Goal: Task Accomplishment & Management: Manage account settings

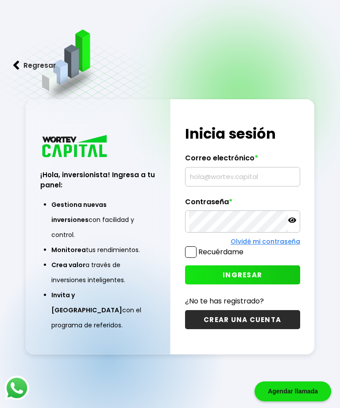
click at [234, 186] on input "text" at bounding box center [242, 176] width 107 height 19
click at [233, 186] on input "text" at bounding box center [242, 176] width 107 height 19
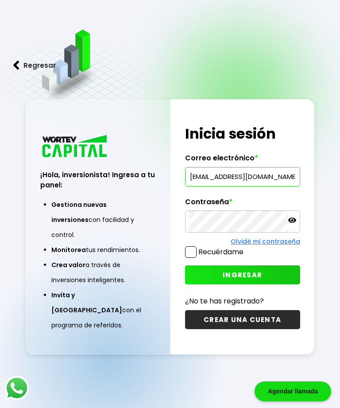
type input "[EMAIL_ADDRESS][DOMAIN_NAME]"
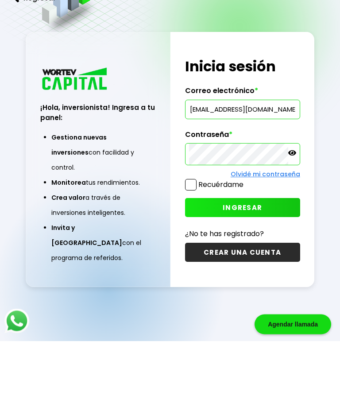
click at [266, 265] on button "INGRESAR" at bounding box center [242, 274] width 115 height 19
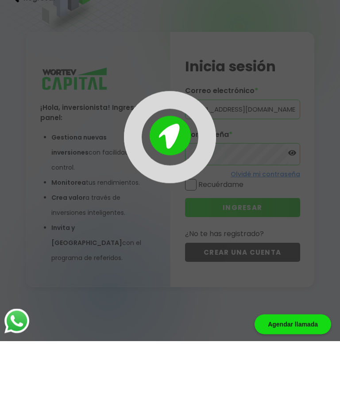
scroll to position [44, 0]
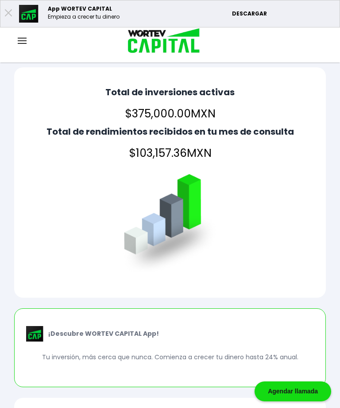
click at [25, 43] on img at bounding box center [22, 41] width 9 height 6
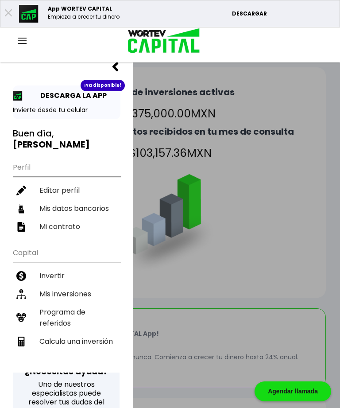
click at [86, 285] on li "Mis inversiones" at bounding box center [67, 294] width 108 height 18
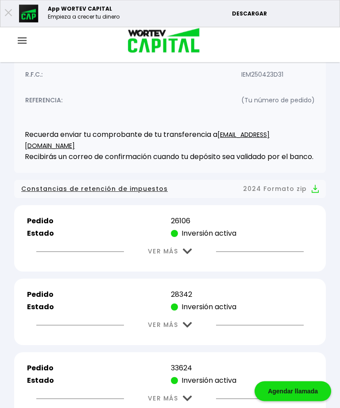
scroll to position [194, 0]
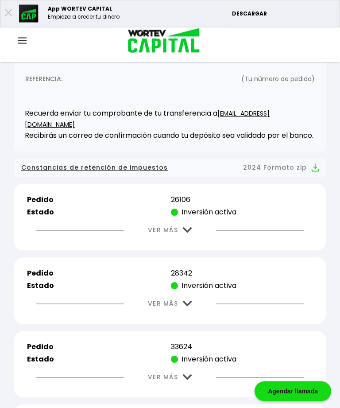
click at [184, 232] on img at bounding box center [187, 231] width 9 height 6
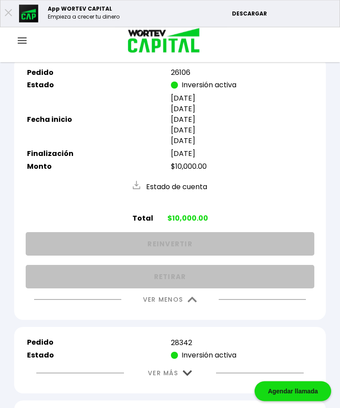
scroll to position [322, 0]
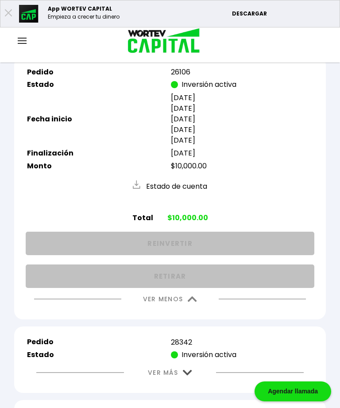
click at [194, 302] on img at bounding box center [192, 299] width 9 height 6
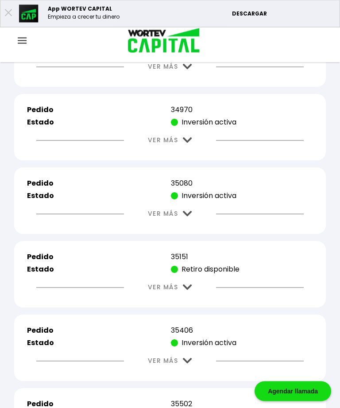
scroll to position [686, 0]
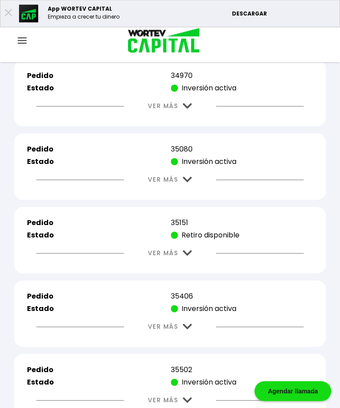
click at [191, 257] on img at bounding box center [187, 254] width 9 height 6
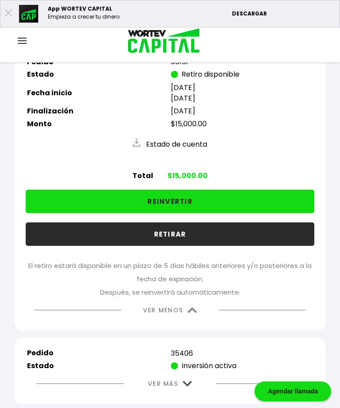
scroll to position [848, 0]
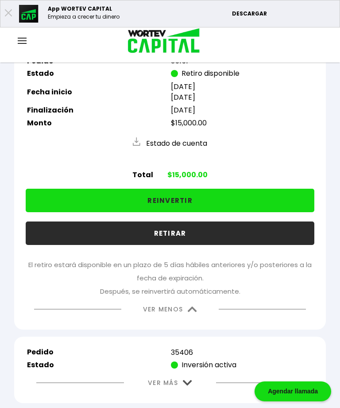
click at [192, 312] on img at bounding box center [192, 310] width 9 height 6
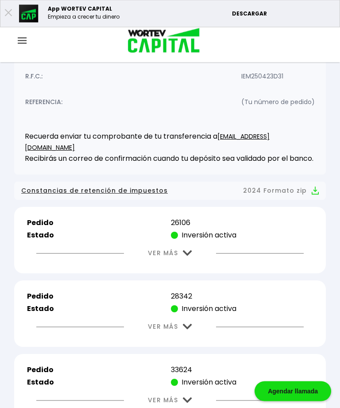
scroll to position [181, 0]
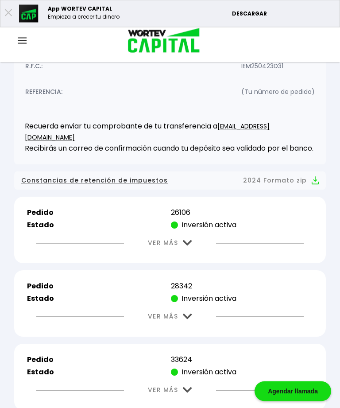
click at [185, 246] on img at bounding box center [187, 244] width 9 height 6
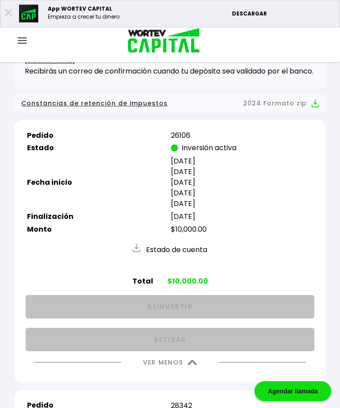
scroll to position [268, 0]
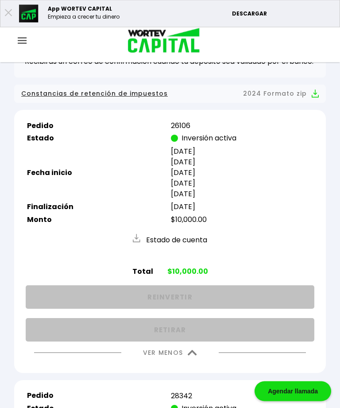
click at [192, 356] on img at bounding box center [192, 353] width 9 height 6
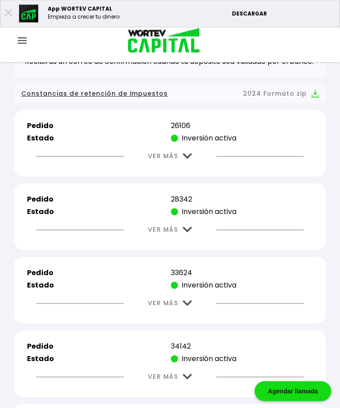
scroll to position [268, 0]
click at [189, 233] on img at bounding box center [187, 230] width 9 height 6
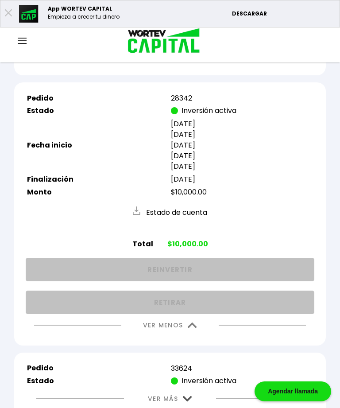
scroll to position [385, 0]
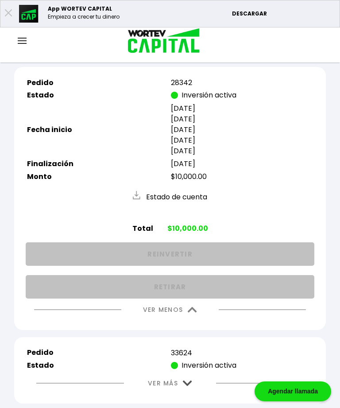
click at [192, 321] on button "VER MENOS" at bounding box center [170, 310] width 81 height 23
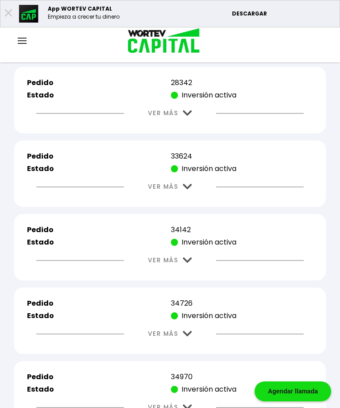
click at [187, 190] on img at bounding box center [187, 187] width 9 height 6
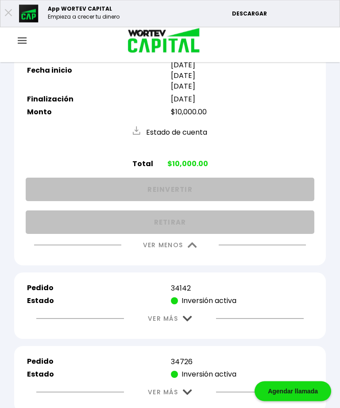
click at [193, 249] on img at bounding box center [192, 246] width 9 height 6
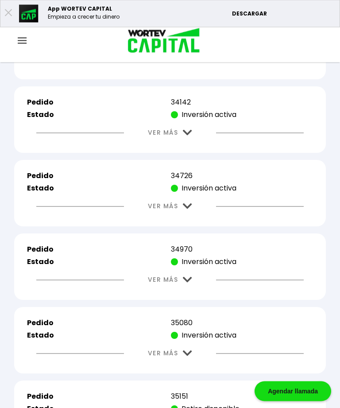
scroll to position [513, 0]
click at [188, 136] on img at bounding box center [187, 133] width 9 height 6
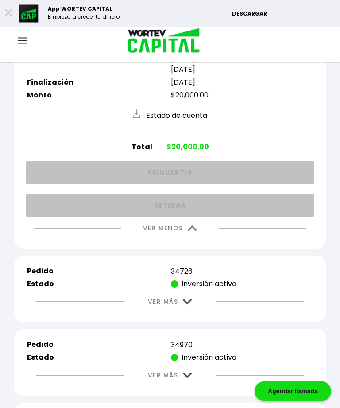
scroll to position [626, 0]
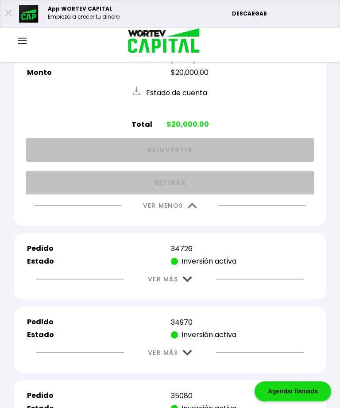
click at [192, 209] on img at bounding box center [192, 206] width 9 height 6
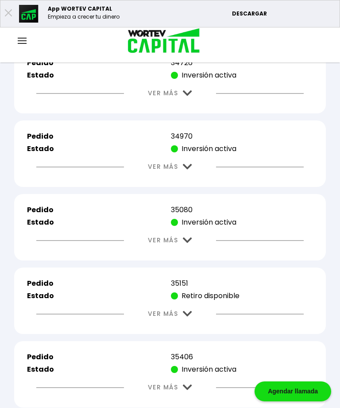
click at [186, 96] on img at bounding box center [187, 93] width 9 height 6
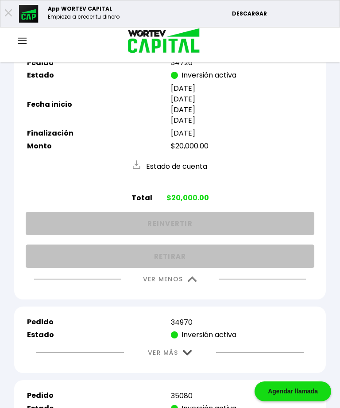
click at [194, 282] on img at bounding box center [192, 279] width 9 height 6
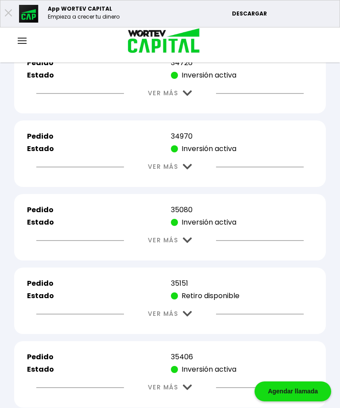
click at [189, 170] on img at bounding box center [187, 167] width 9 height 6
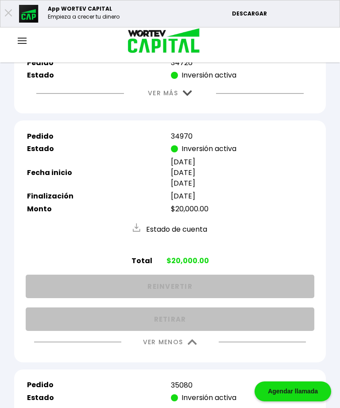
click at [195, 345] on img at bounding box center [192, 342] width 9 height 6
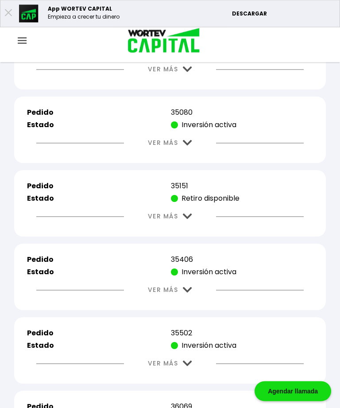
click at [189, 146] on img at bounding box center [187, 143] width 9 height 6
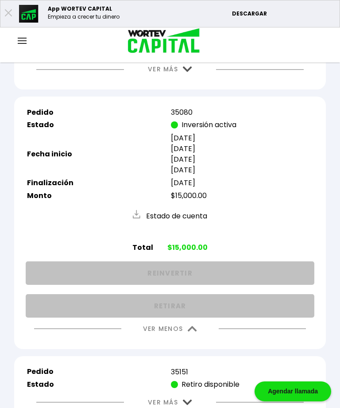
click at [190, 332] on img at bounding box center [192, 329] width 9 height 6
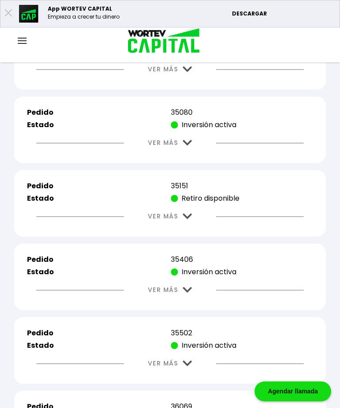
click at [188, 219] on img at bounding box center [187, 217] width 9 height 6
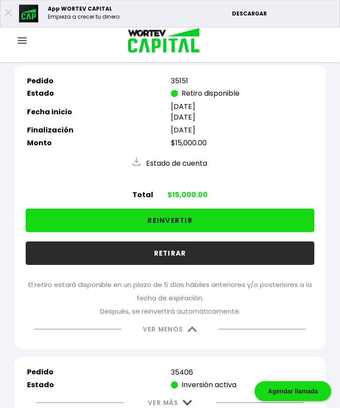
scroll to position [828, 0]
click at [190, 332] on img at bounding box center [192, 330] width 9 height 6
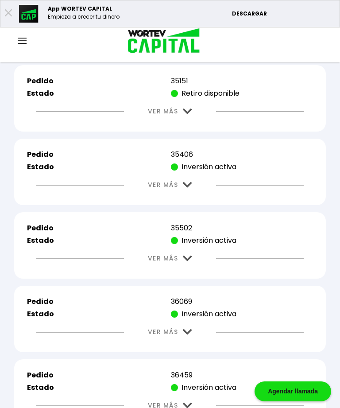
click at [191, 188] on img at bounding box center [187, 185] width 9 height 6
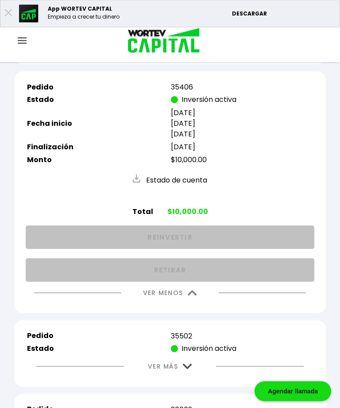
scroll to position [895, 0]
click at [195, 296] on img at bounding box center [192, 293] width 9 height 6
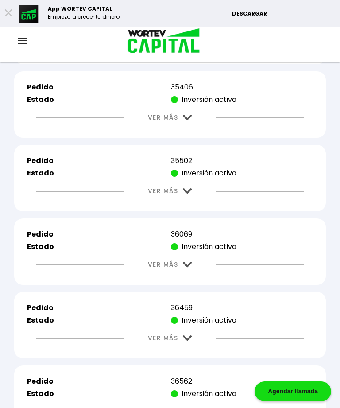
click at [191, 202] on button "VER MÁS" at bounding box center [170, 191] width 71 height 23
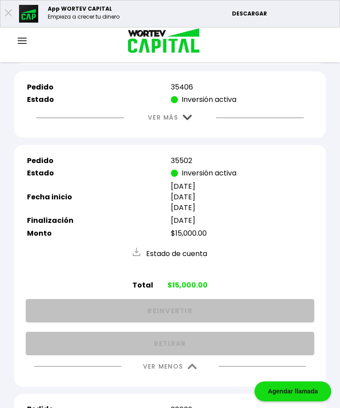
click at [197, 369] on img at bounding box center [192, 367] width 9 height 6
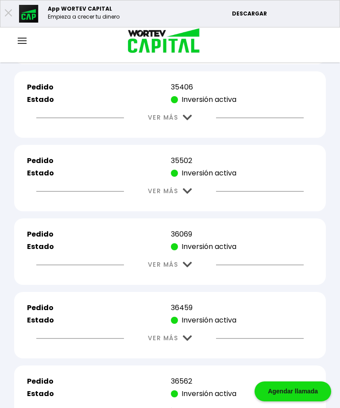
click at [189, 268] on img at bounding box center [187, 265] width 9 height 6
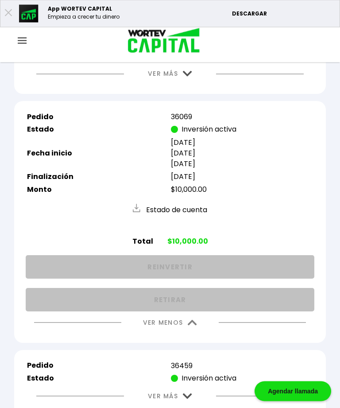
click at [197, 326] on img at bounding box center [192, 323] width 9 height 6
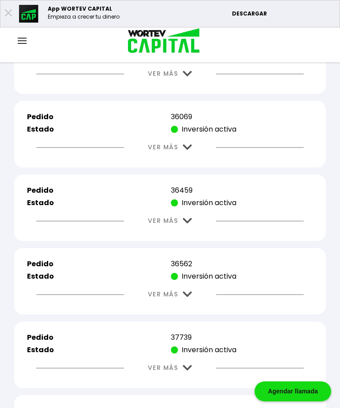
click at [191, 232] on button "VER MÁS" at bounding box center [170, 221] width 71 height 23
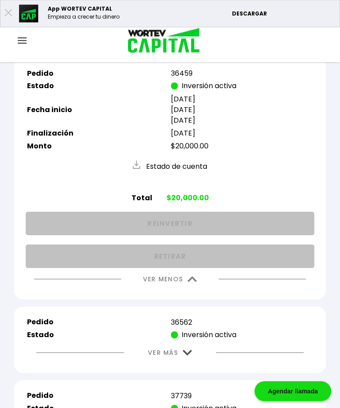
scroll to position [1141, 0]
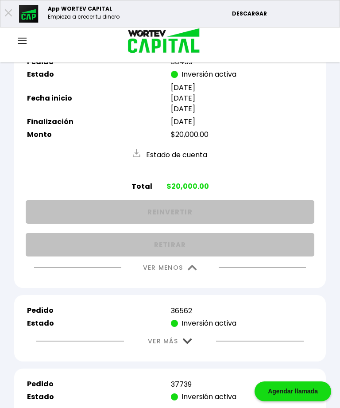
click at [188, 271] on img at bounding box center [192, 268] width 9 height 6
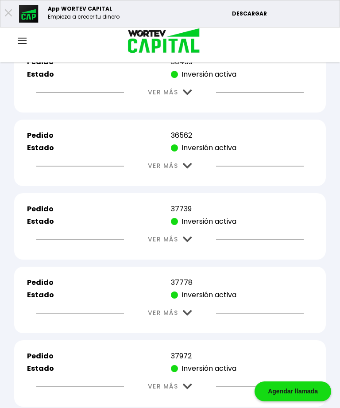
click at [186, 169] on img at bounding box center [187, 166] width 9 height 6
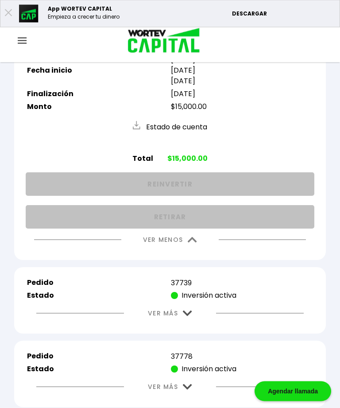
click at [193, 252] on button "VER MENOS" at bounding box center [170, 240] width 81 height 23
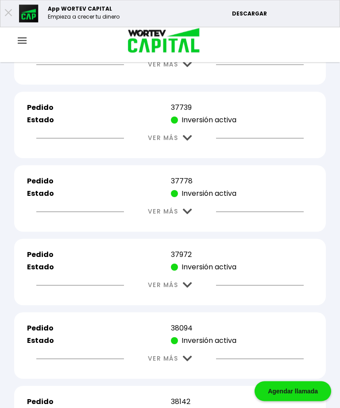
scroll to position [1243, 0]
click at [190, 141] on img at bounding box center [187, 138] width 9 height 6
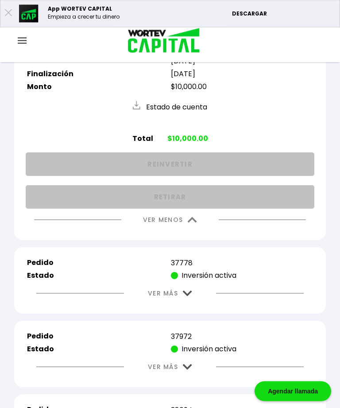
click at [190, 223] on img at bounding box center [192, 221] width 9 height 6
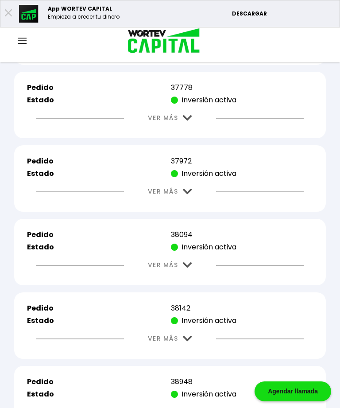
click at [186, 121] on img at bounding box center [187, 118] width 9 height 6
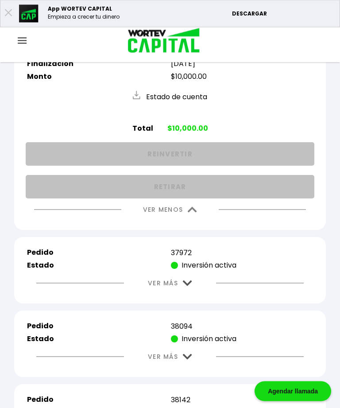
click at [195, 213] on img at bounding box center [192, 210] width 9 height 6
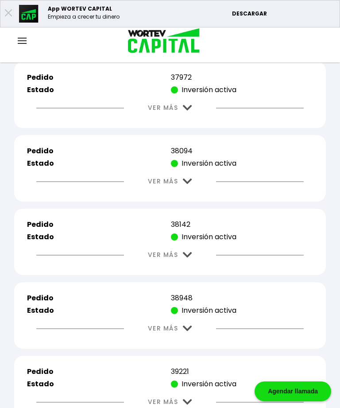
click at [190, 111] on img at bounding box center [187, 108] width 9 height 6
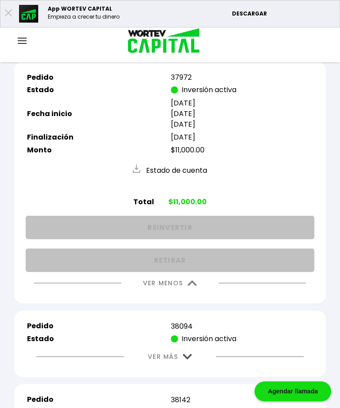
click at [190, 286] on img at bounding box center [192, 283] width 9 height 6
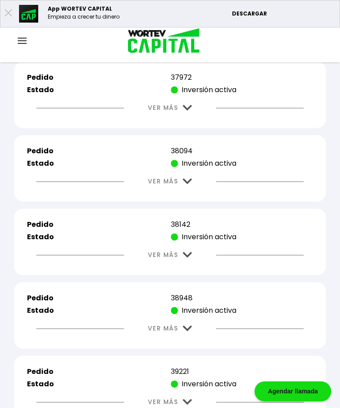
click at [191, 184] on img at bounding box center [187, 182] width 9 height 6
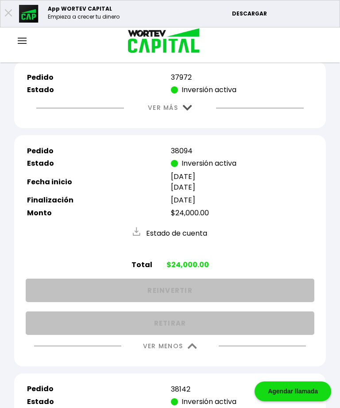
click at [194, 358] on button "VER MENOS" at bounding box center [170, 346] width 81 height 23
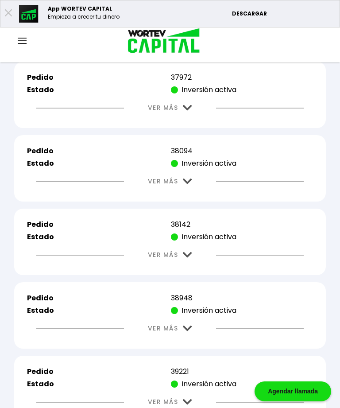
click at [190, 258] on img at bounding box center [187, 255] width 9 height 6
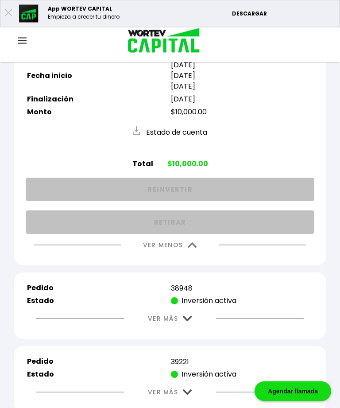
scroll to position [1604, 0]
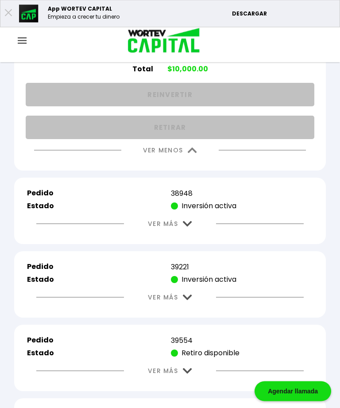
click at [192, 227] on img at bounding box center [187, 225] width 9 height 6
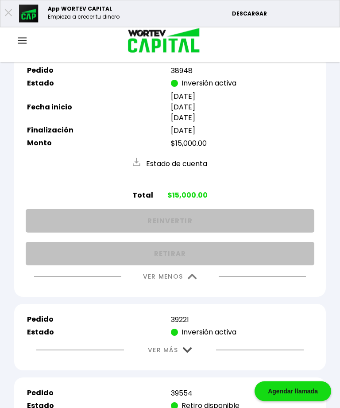
scroll to position [1823, 0]
click at [196, 280] on img at bounding box center [192, 277] width 9 height 6
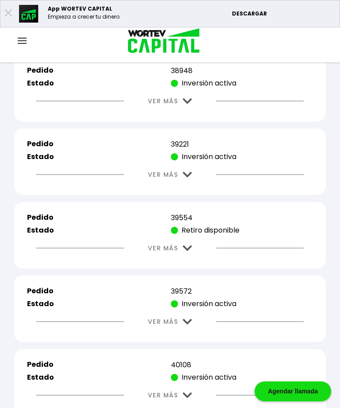
click at [190, 178] on img at bounding box center [187, 175] width 9 height 6
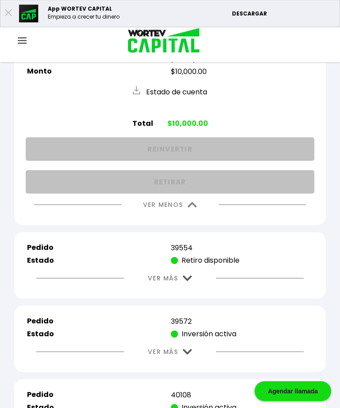
scroll to position [1967, 0]
click at [186, 282] on img at bounding box center [187, 279] width 9 height 6
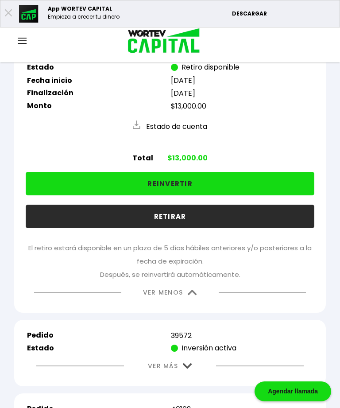
scroll to position [2204, 0]
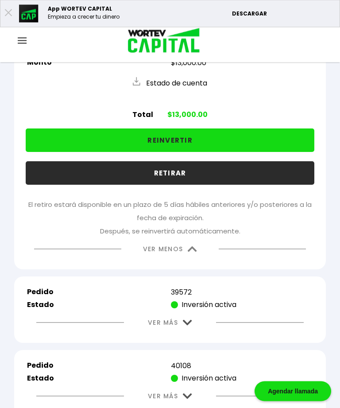
click at [190, 253] on img at bounding box center [192, 250] width 9 height 6
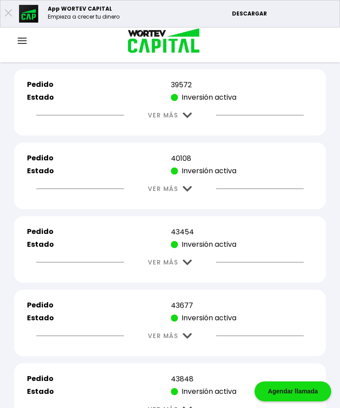
click at [188, 118] on img at bounding box center [187, 116] width 9 height 6
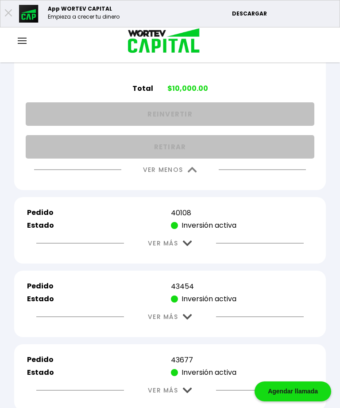
scroll to position [2305, 0]
click at [190, 246] on img at bounding box center [187, 243] width 9 height 6
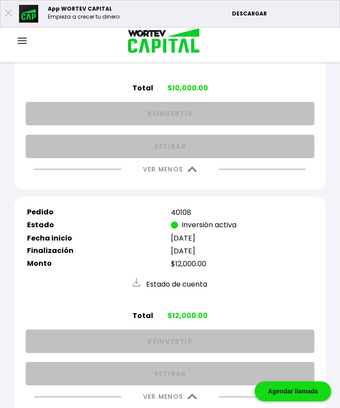
click at [191, 172] on img at bounding box center [192, 170] width 9 height 6
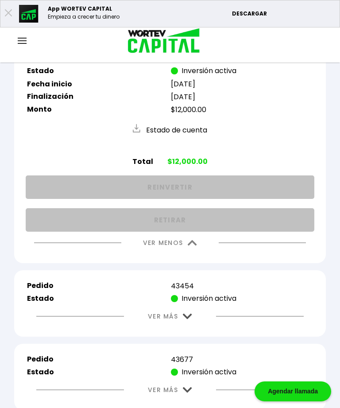
click at [192, 246] on img at bounding box center [192, 243] width 9 height 6
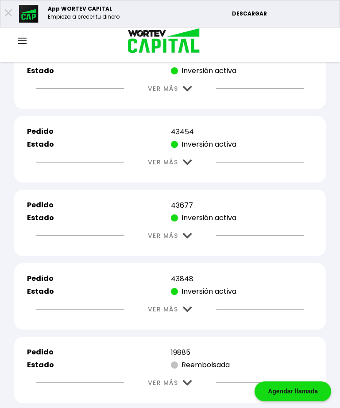
click at [187, 165] on img at bounding box center [187, 162] width 9 height 6
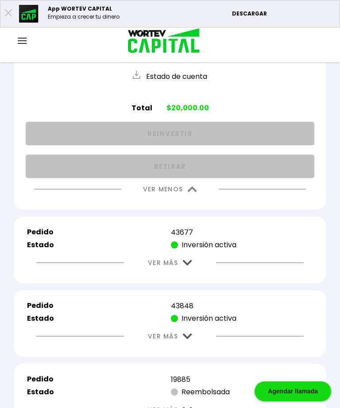
scroll to position [2432, 0]
click at [193, 192] on img at bounding box center [192, 189] width 9 height 6
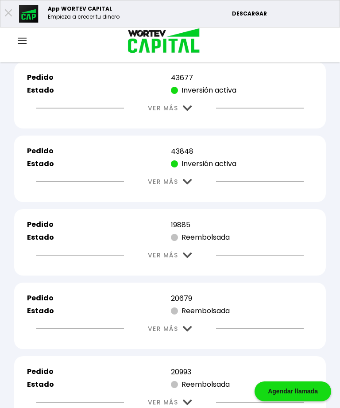
click at [189, 111] on img at bounding box center [187, 108] width 9 height 6
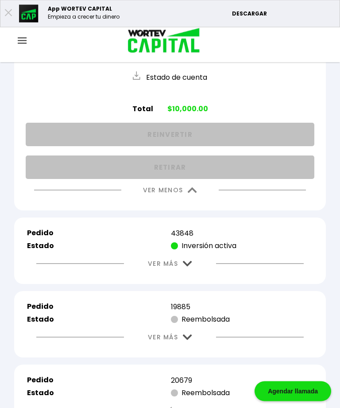
click at [192, 194] on img at bounding box center [192, 191] width 9 height 6
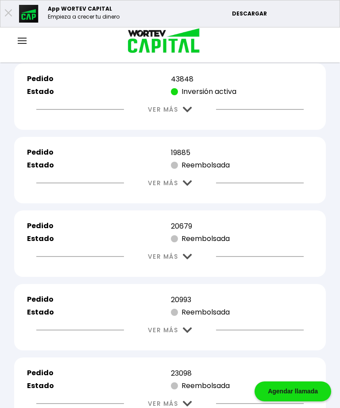
click at [190, 113] on img at bounding box center [187, 110] width 9 height 6
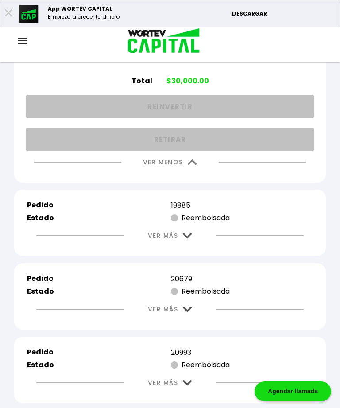
scroll to position [2609, 0]
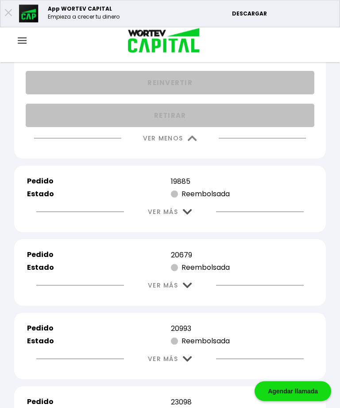
click at [190, 142] on img at bounding box center [192, 139] width 9 height 6
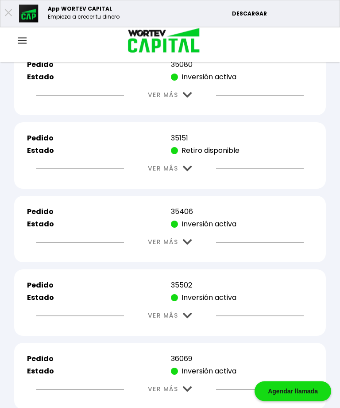
scroll to position [766, 0]
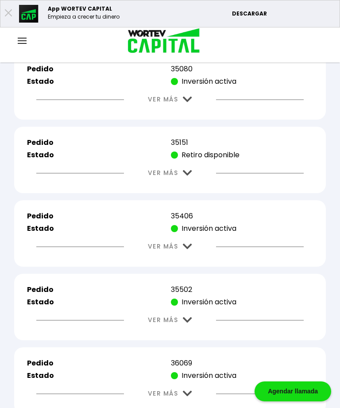
click at [24, 41] on img at bounding box center [22, 41] width 9 height 6
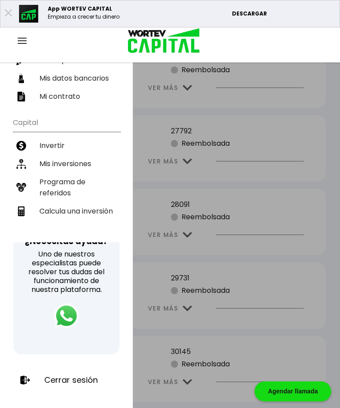
scroll to position [144, 0]
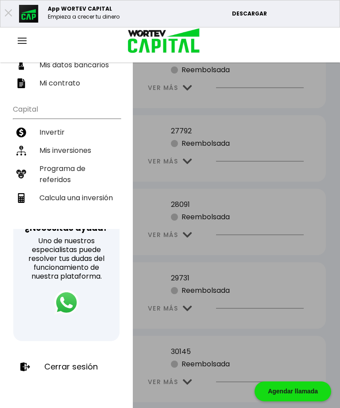
click at [84, 365] on p "Cerrar sesión" at bounding box center [71, 366] width 54 height 9
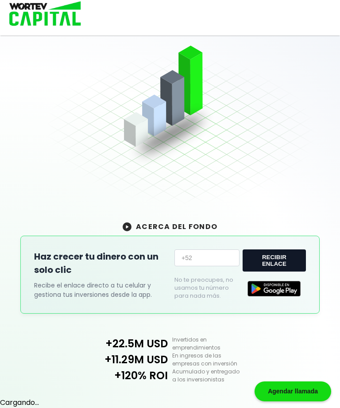
scroll to position [166, 0]
